Goal: Task Accomplishment & Management: Manage account settings

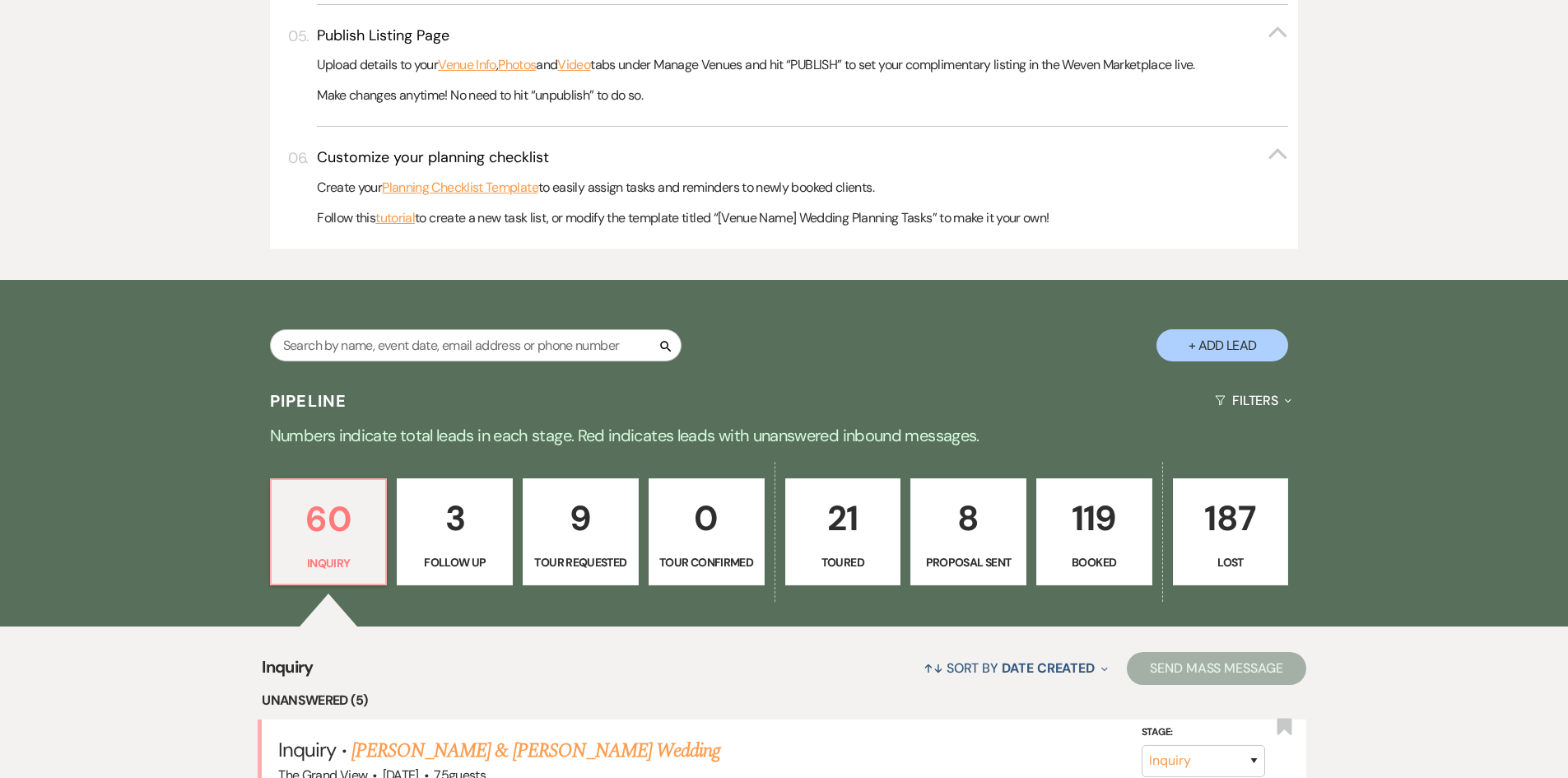
scroll to position [744, 0]
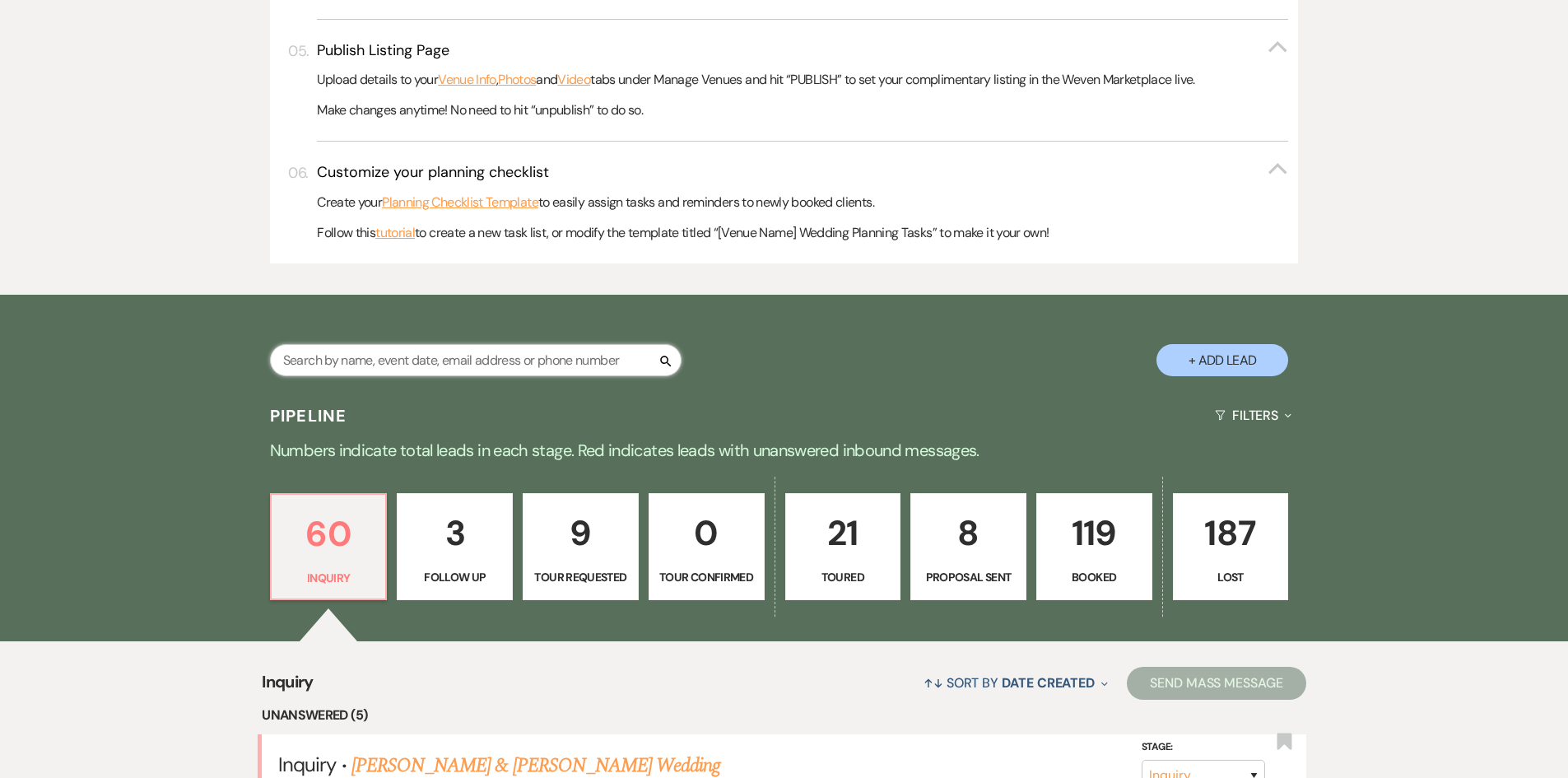
click at [398, 358] on input "text" at bounding box center [474, 360] width 411 height 32
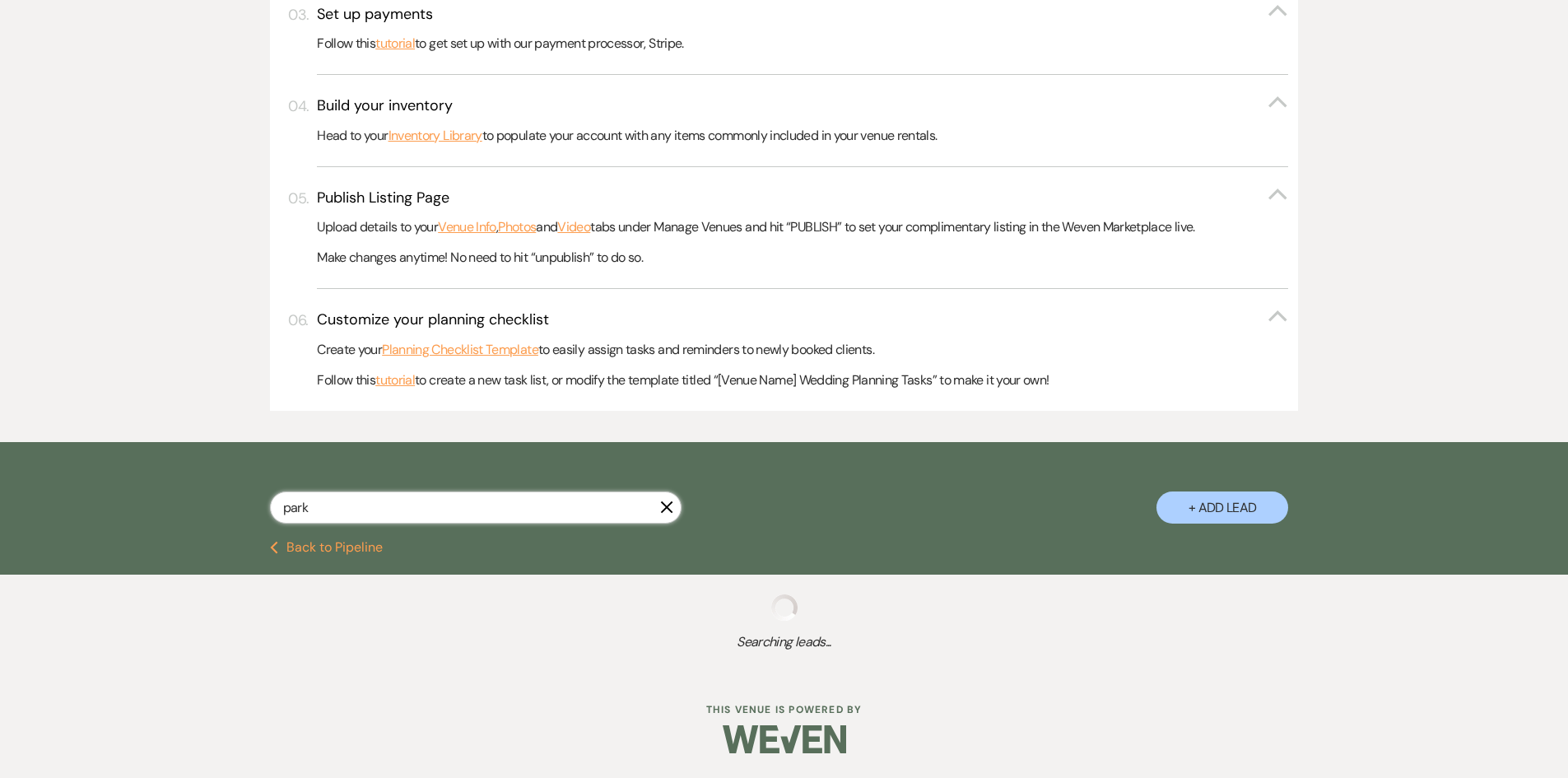
scroll to position [639, 0]
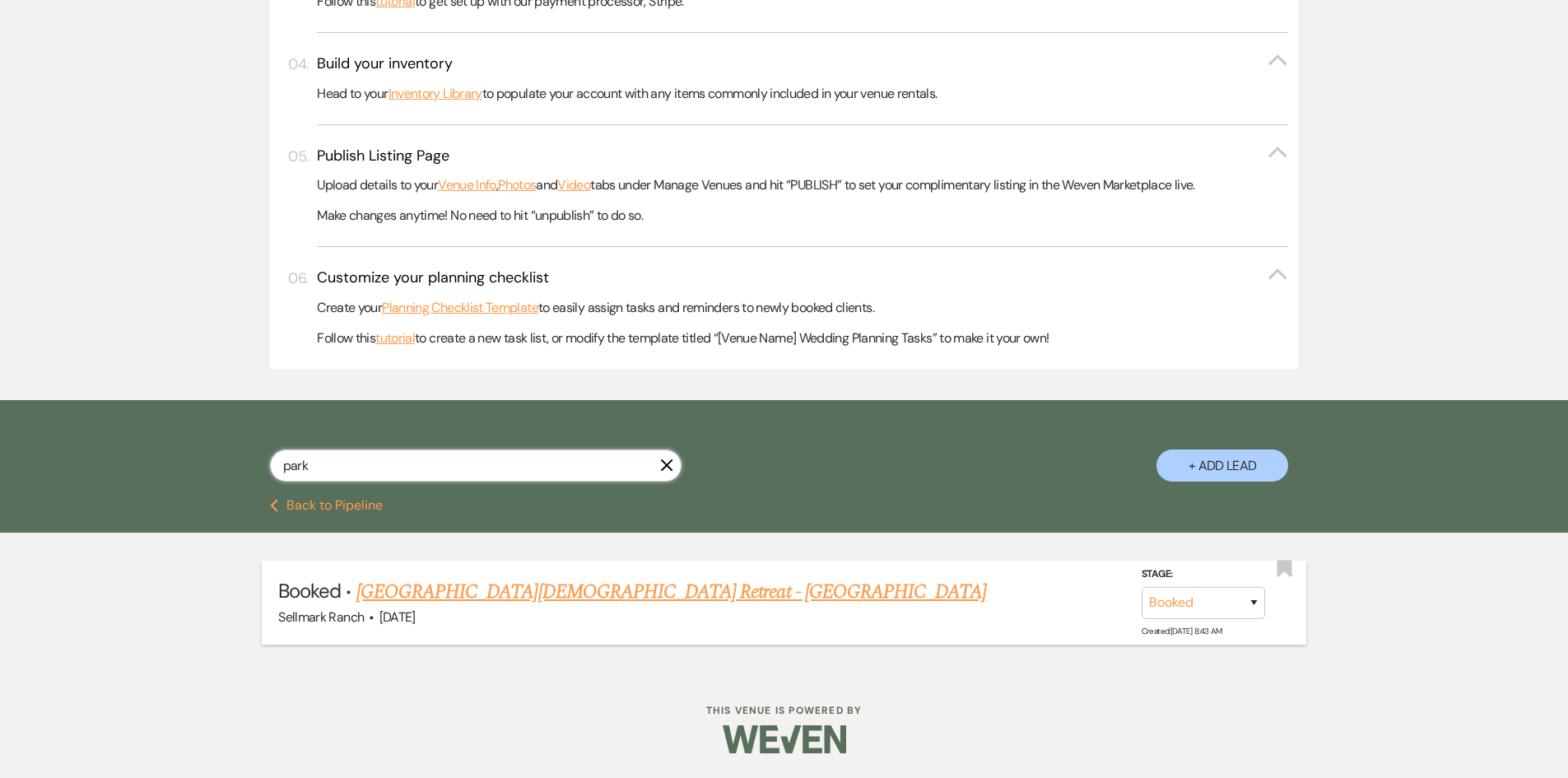
type input "park"
click at [550, 596] on link "[GEOGRAPHIC_DATA][DEMOGRAPHIC_DATA] Retreat - [GEOGRAPHIC_DATA]" at bounding box center [672, 592] width 630 height 30
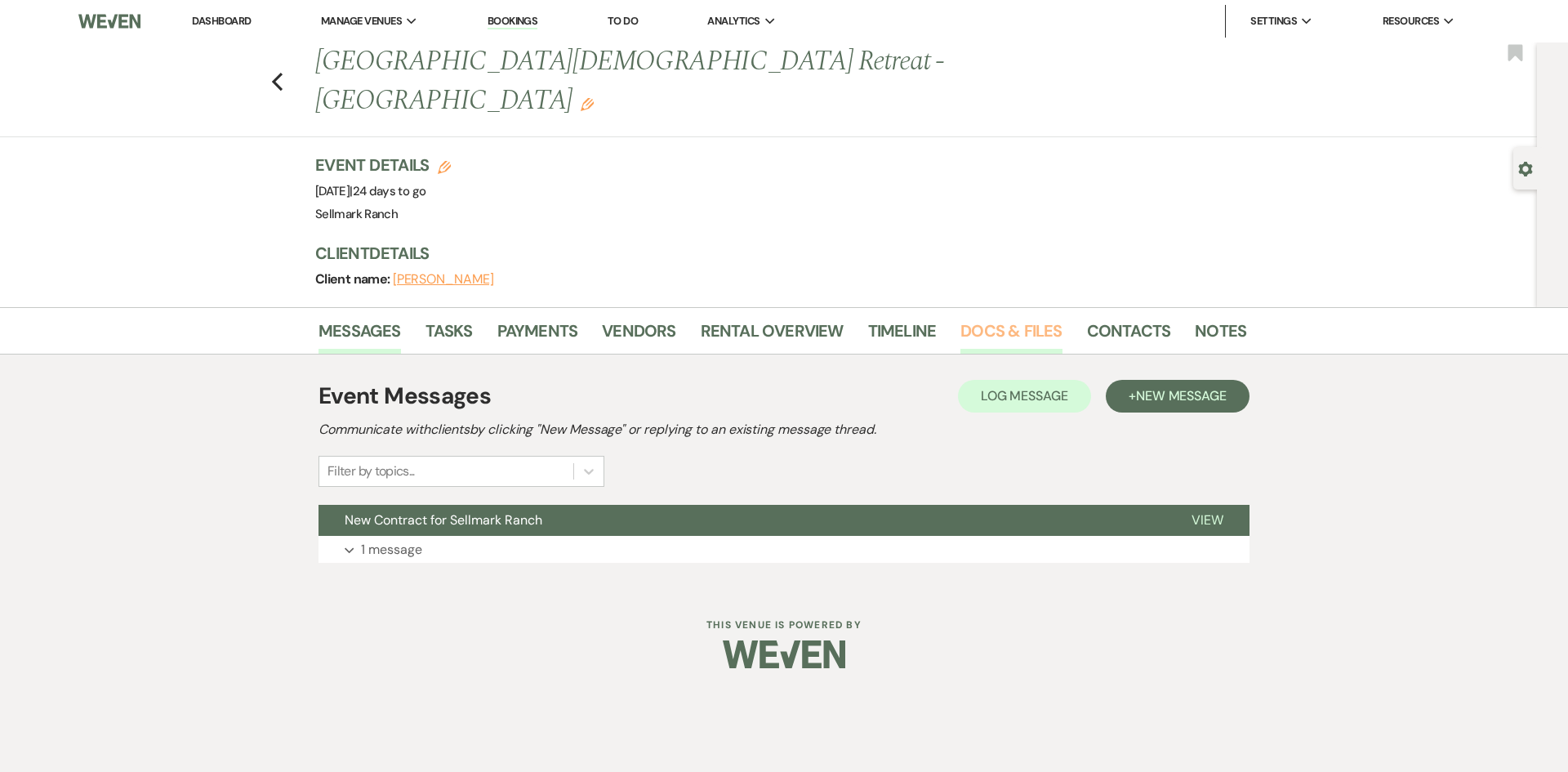
click at [971, 318] on link "Docs & Files" at bounding box center [1011, 335] width 101 height 36
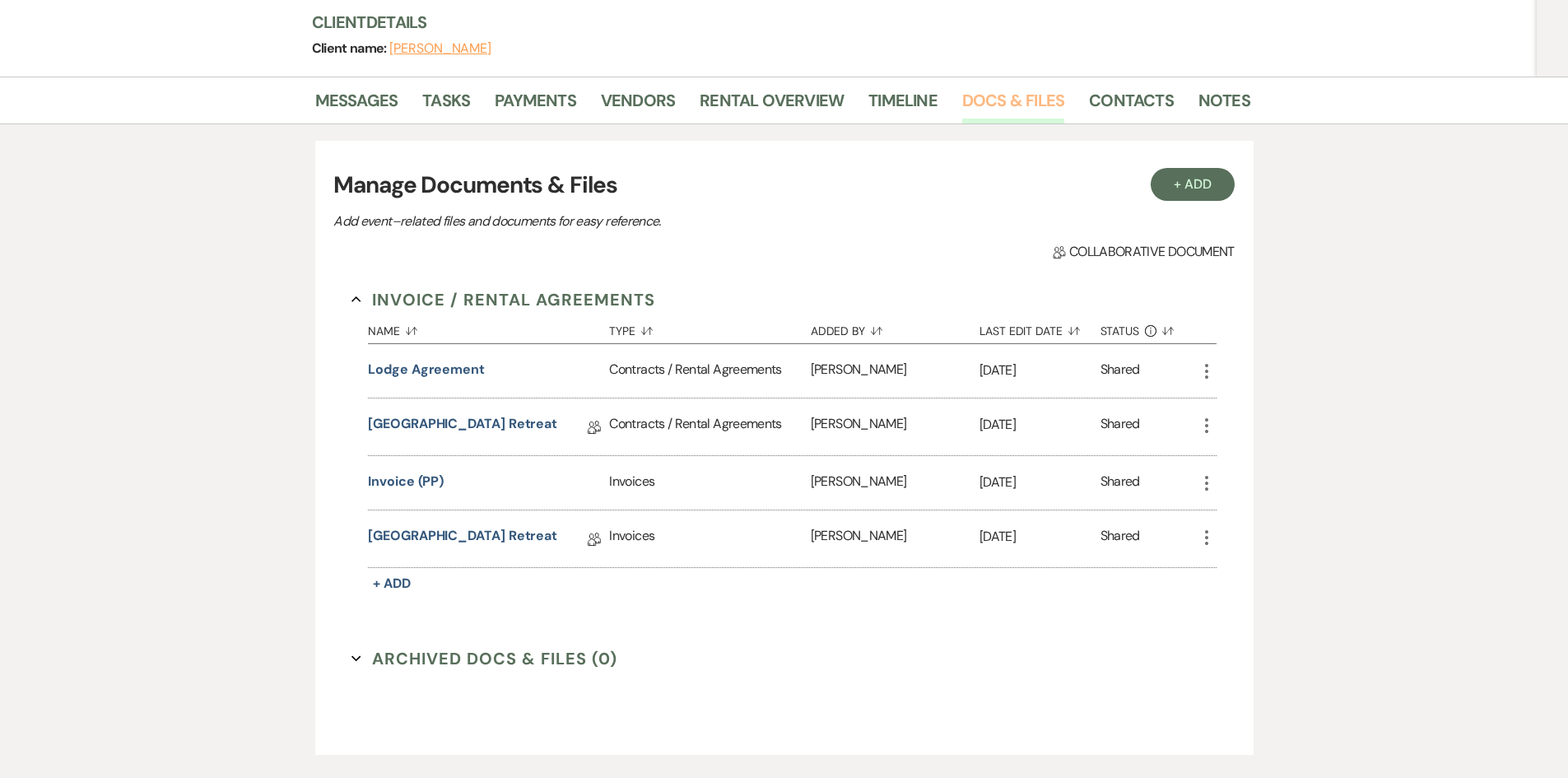
scroll to position [247, 0]
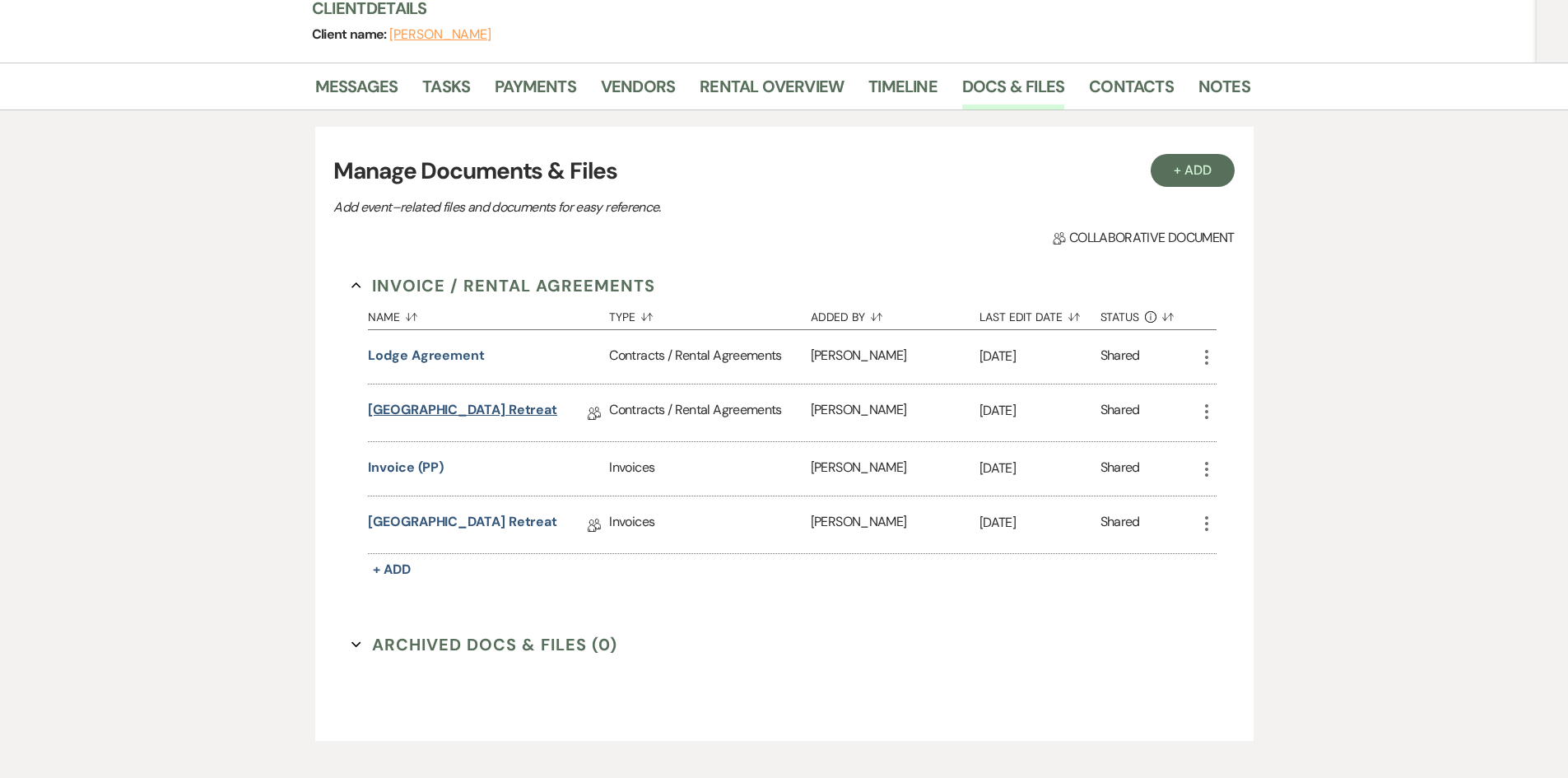
click at [460, 400] on link "[GEOGRAPHIC_DATA] Retreat" at bounding box center [462, 413] width 189 height 26
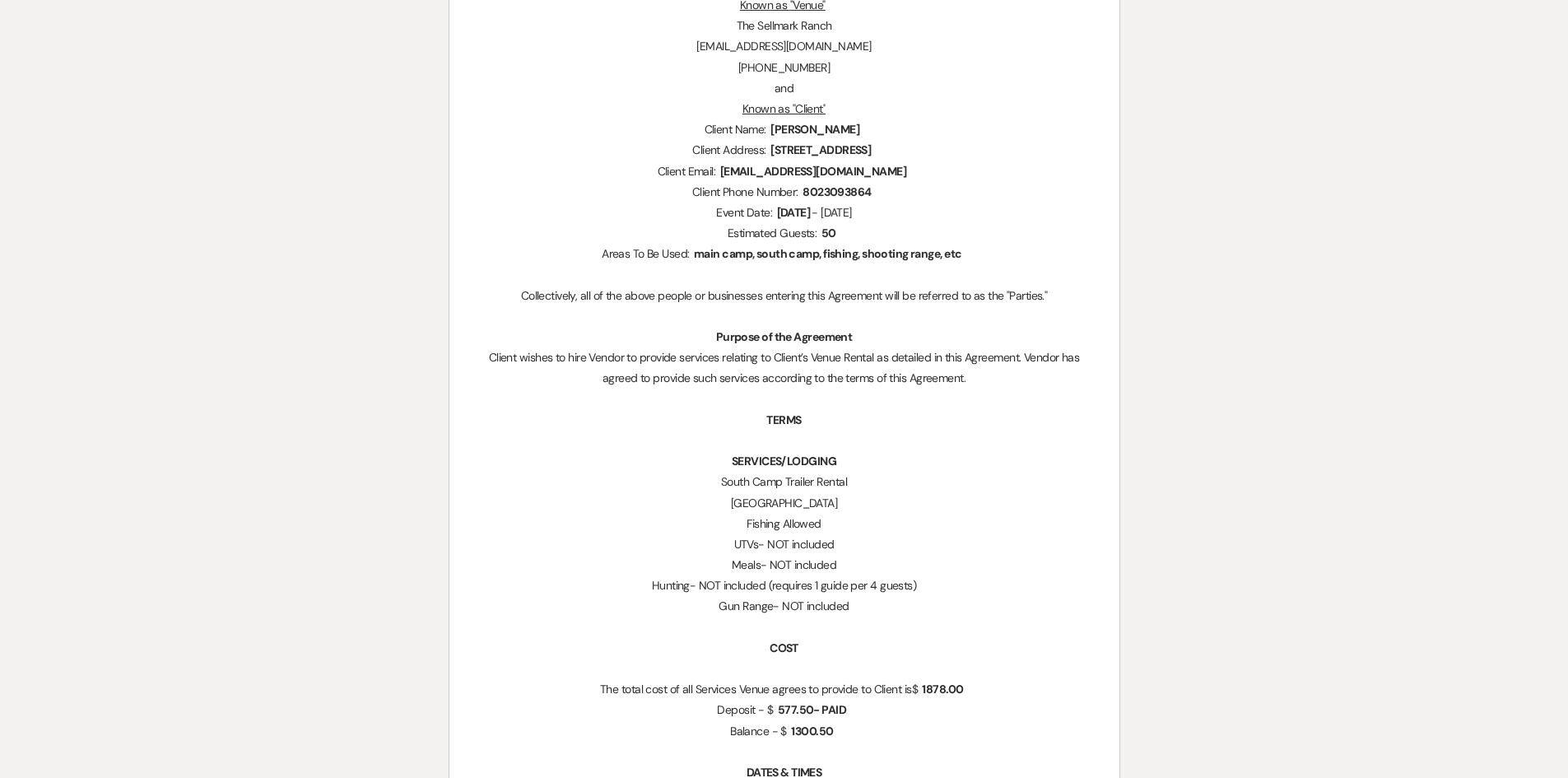
scroll to position [659, 0]
